Goal: Information Seeking & Learning: Learn about a topic

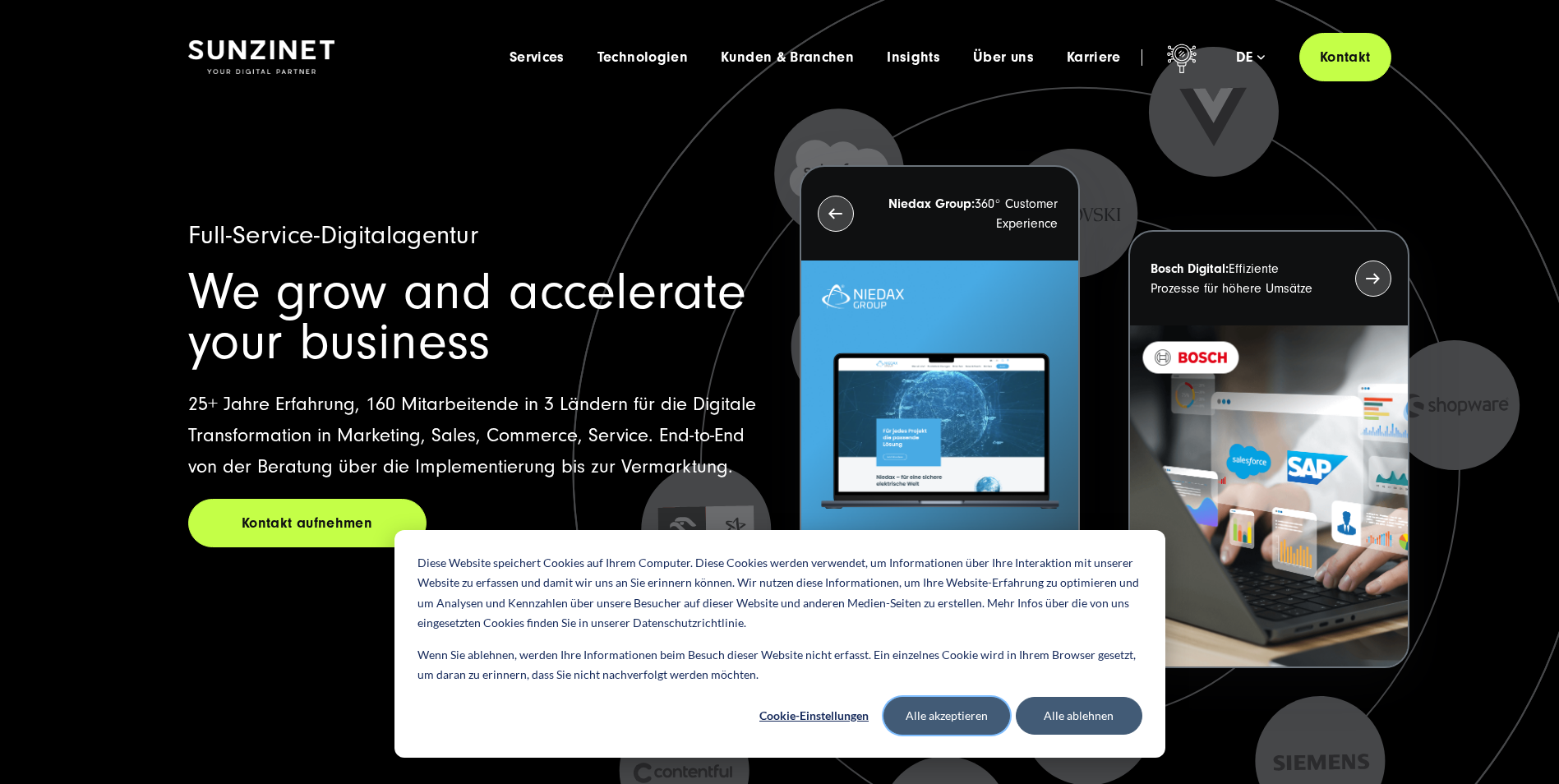
click at [918, 719] on button "Alle akzeptieren" at bounding box center [947, 716] width 126 height 38
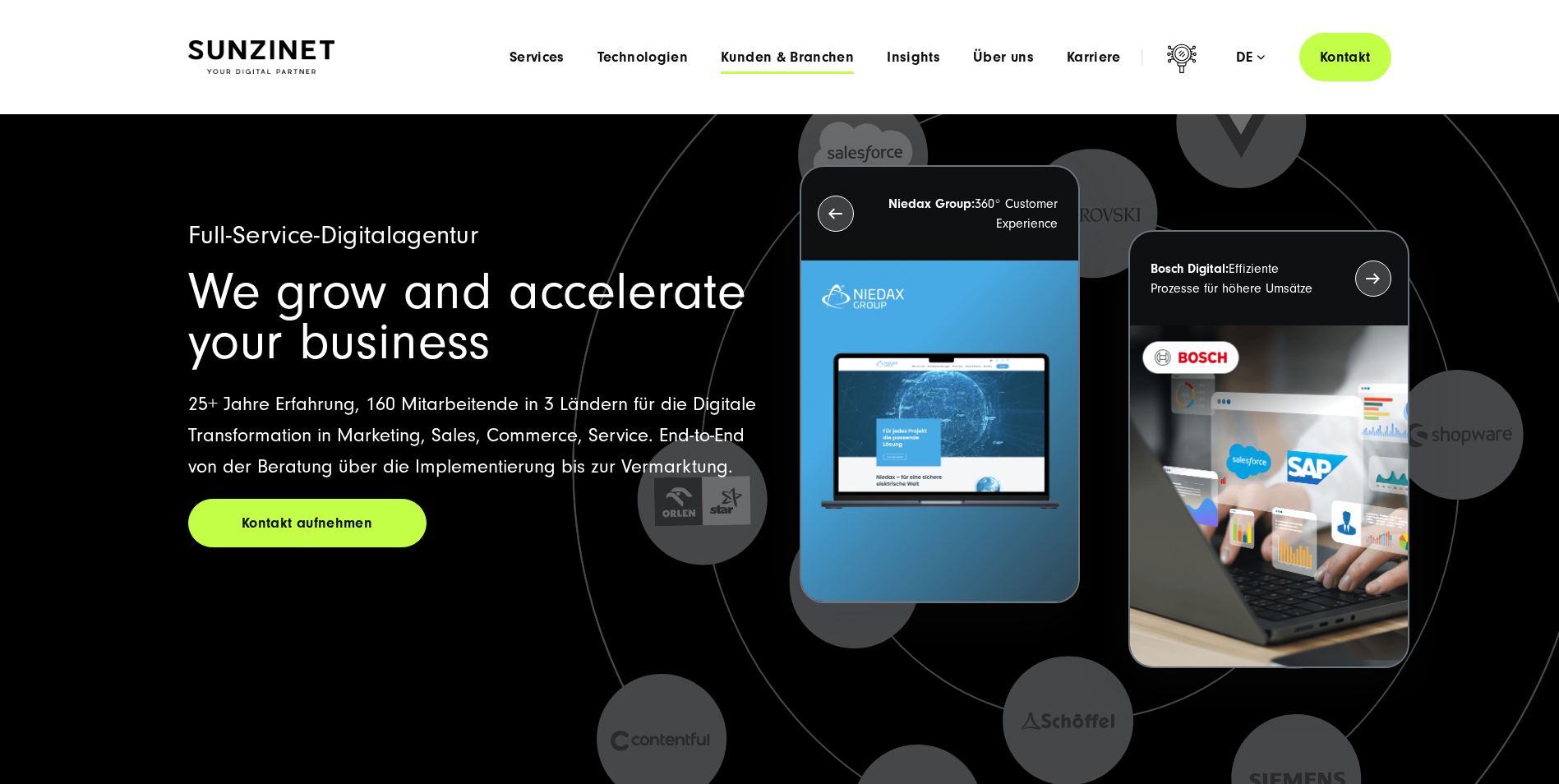
click at [751, 58] on span "Kunden & Branchen" at bounding box center [788, 58] width 134 height 16
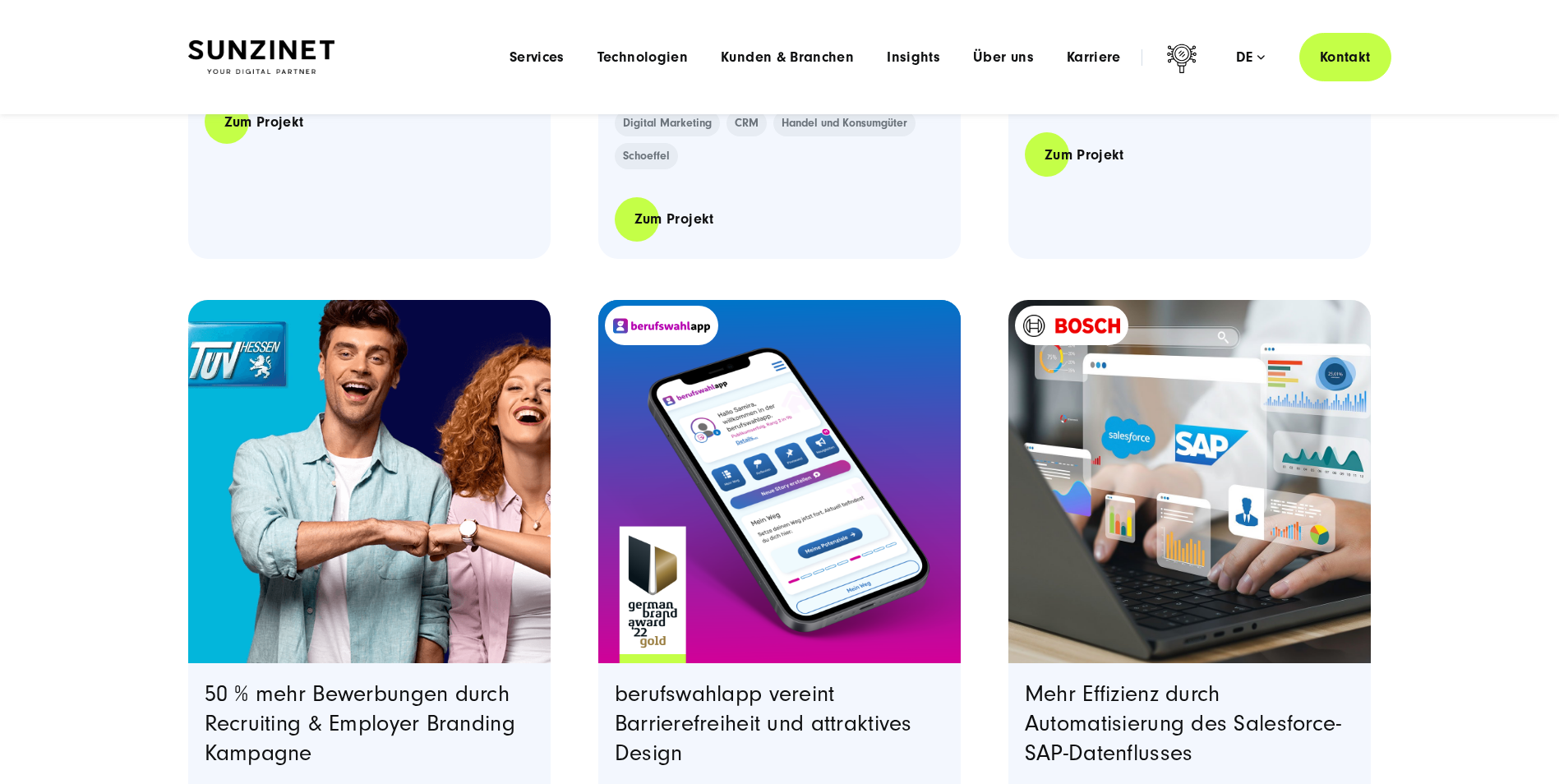
scroll to position [2137, 0]
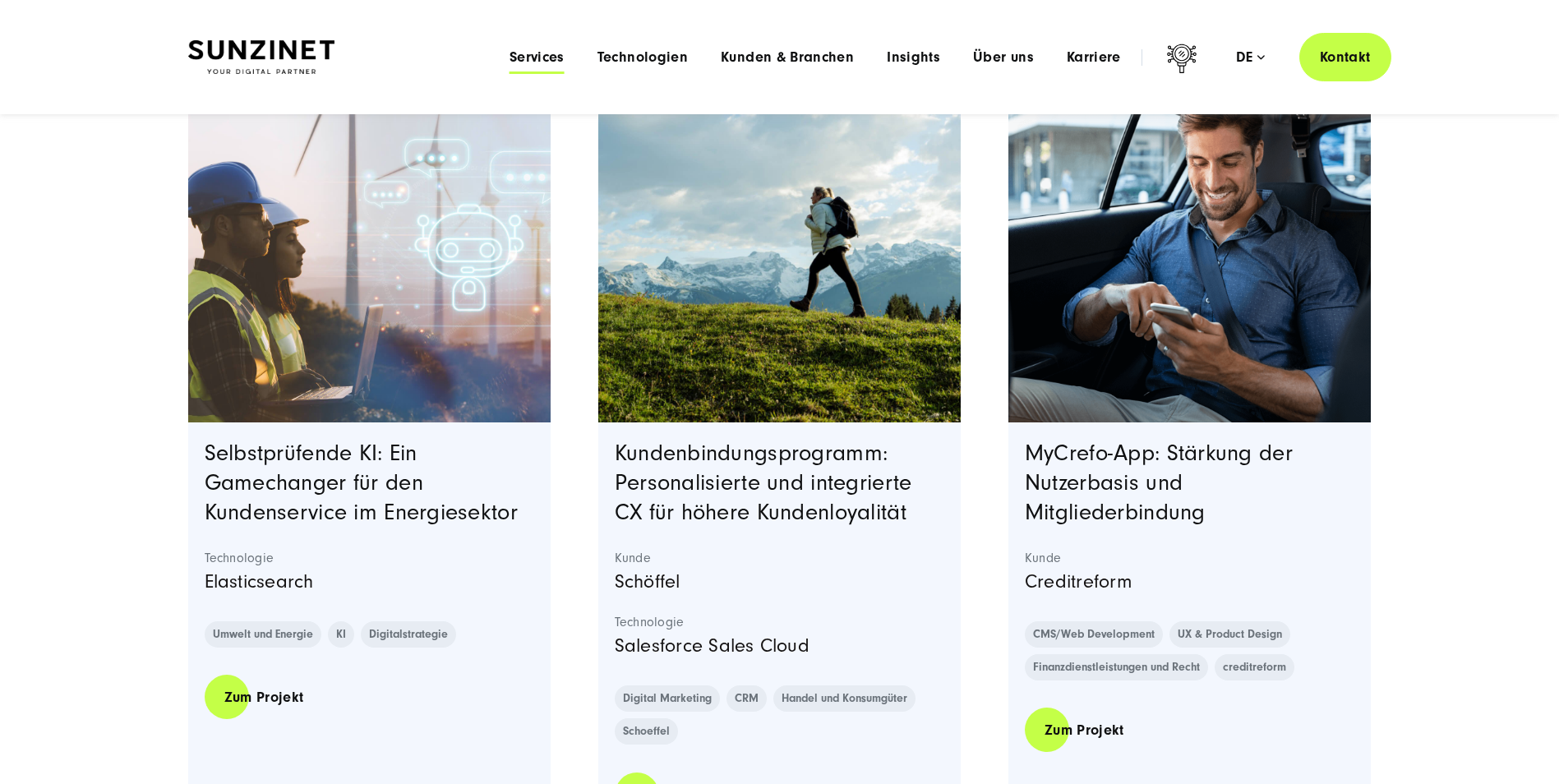
click at [554, 58] on span "Services" at bounding box center [537, 58] width 55 height 16
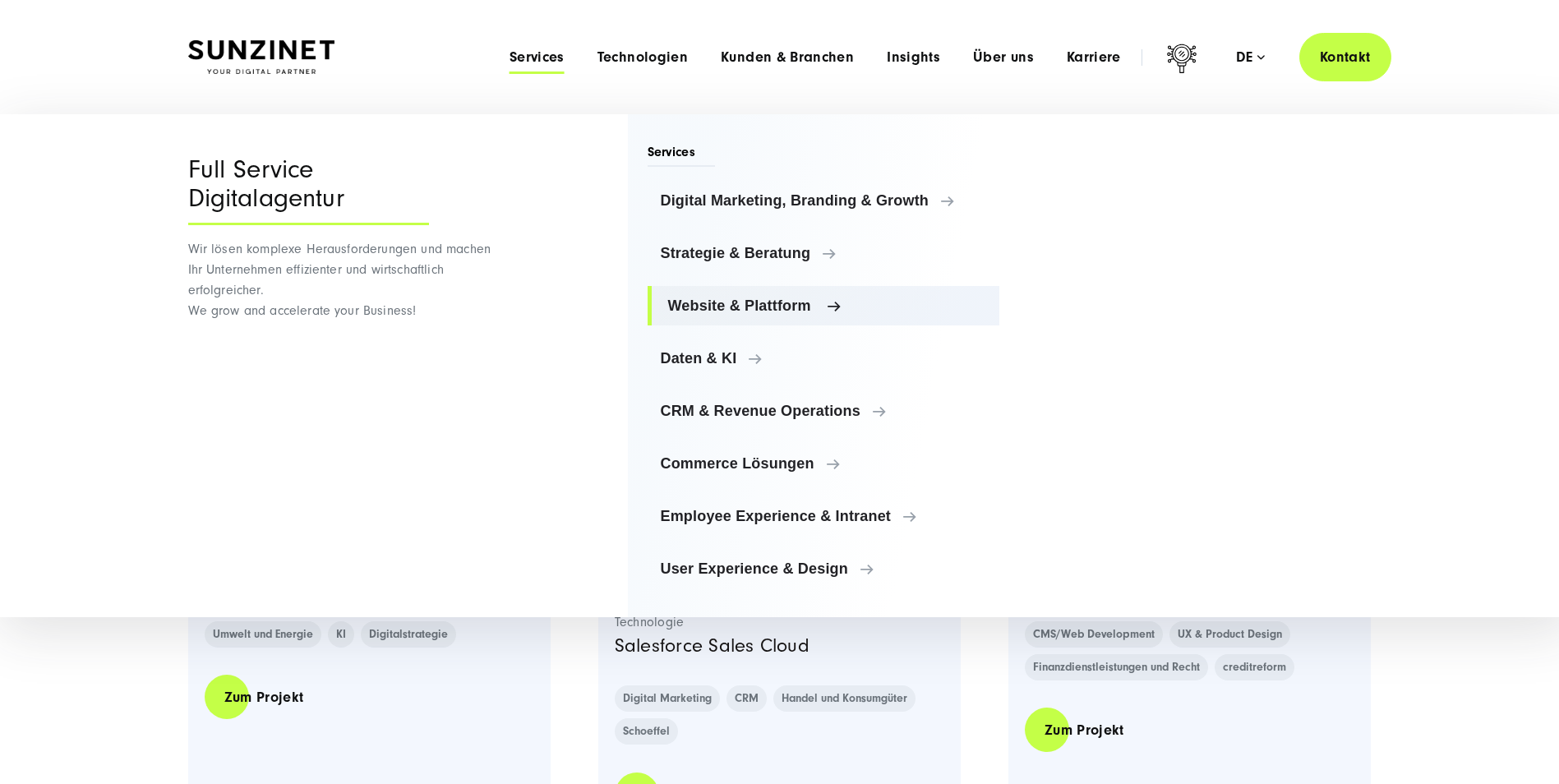
click at [804, 300] on span "Website & Plattform" at bounding box center [828, 306] width 319 height 16
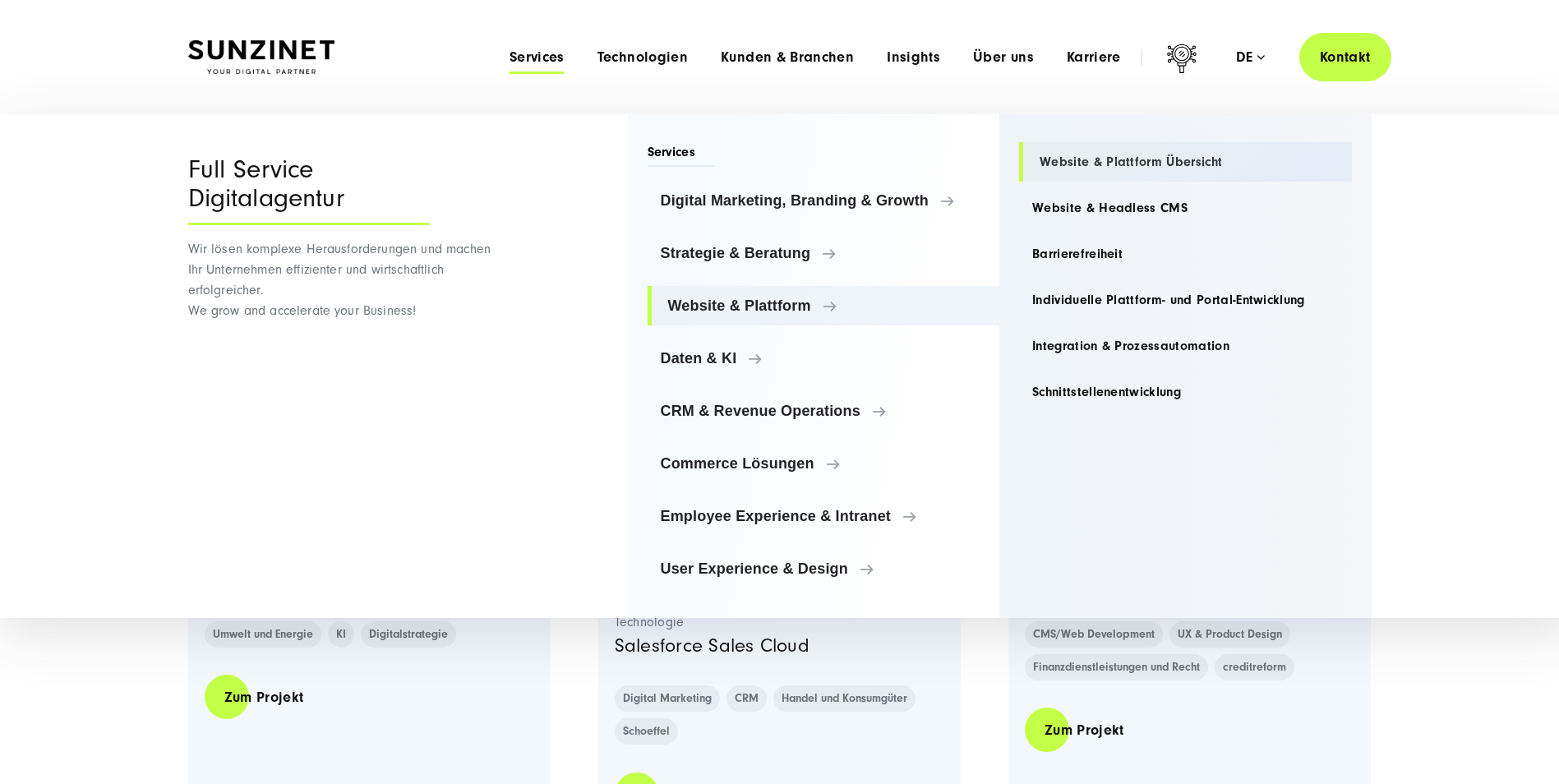
click at [1139, 160] on link "Website & Plattform Übersicht" at bounding box center [1185, 162] width 333 height 40
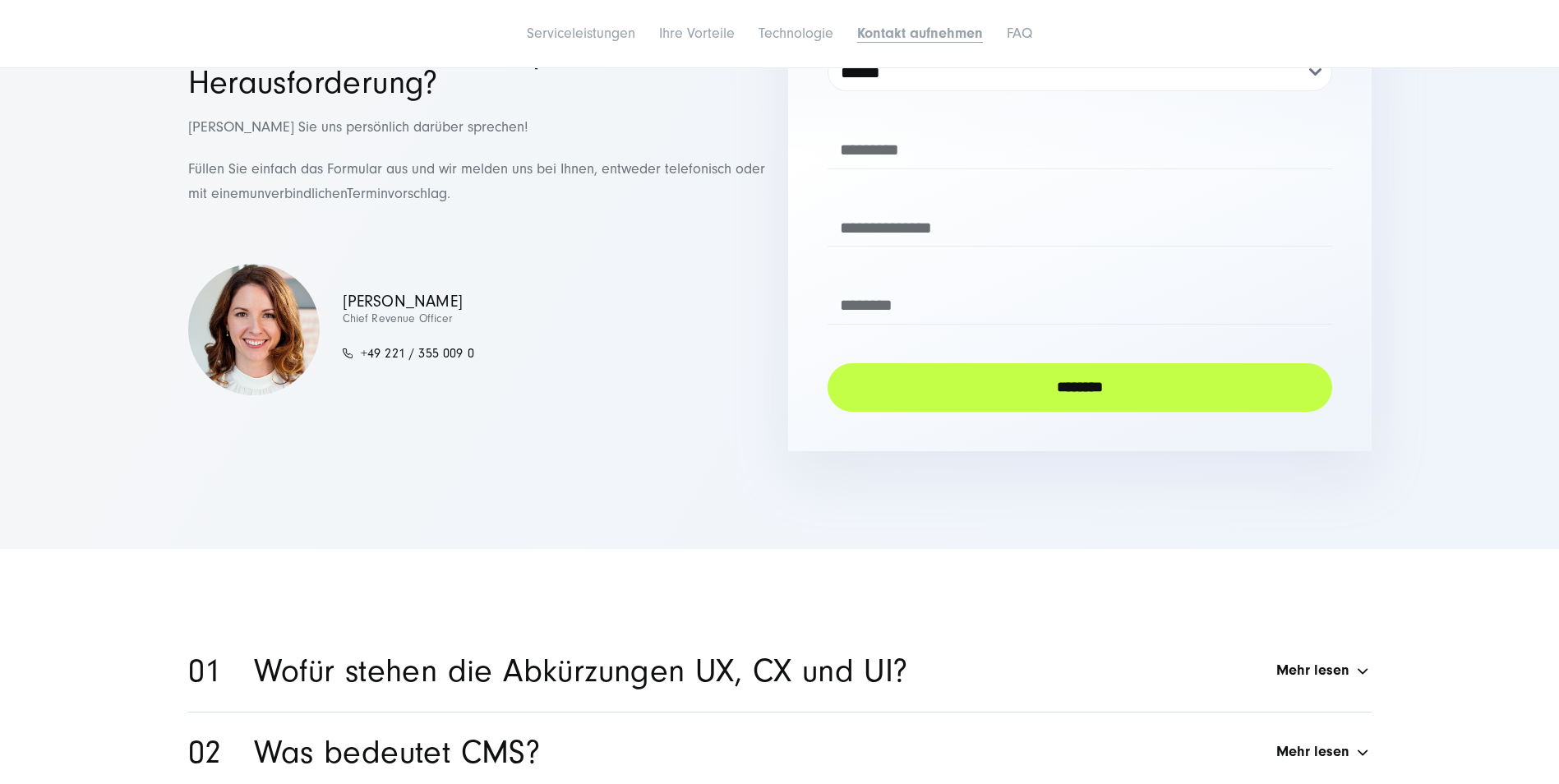
scroll to position [7481, 0]
